Goal: Navigation & Orientation: Find specific page/section

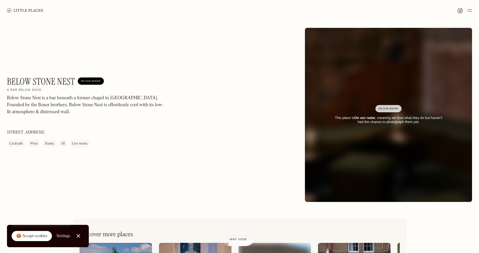
click at [34, 12] on img at bounding box center [25, 10] width 36 height 4
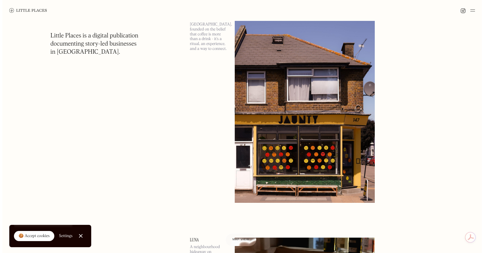
scroll to position [2670, 0]
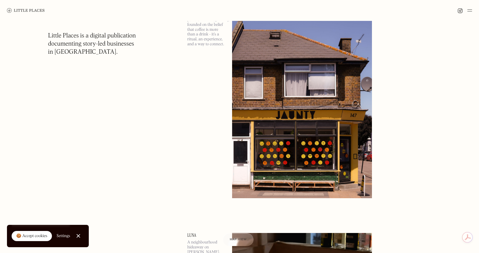
click at [268, 66] on img at bounding box center [302, 97] width 140 height 203
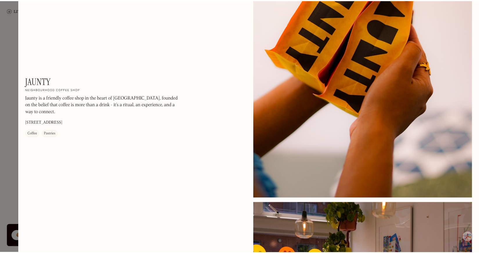
scroll to position [493, 0]
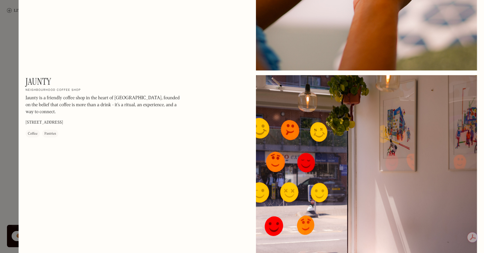
click at [9, 37] on div at bounding box center [242, 126] width 484 height 253
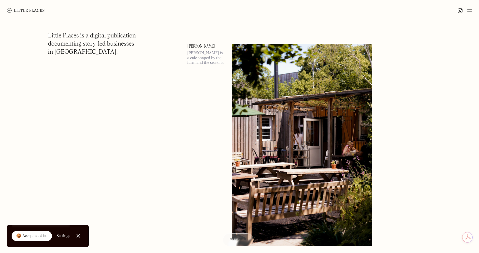
scroll to position [4760, 0]
